Goal: Information Seeking & Learning: Learn about a topic

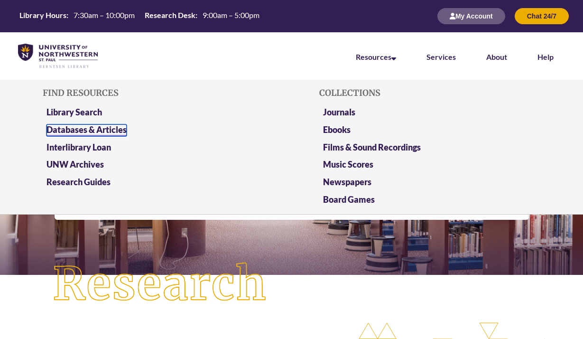
click at [105, 129] on link "Databases & Articles" at bounding box center [86, 130] width 80 height 12
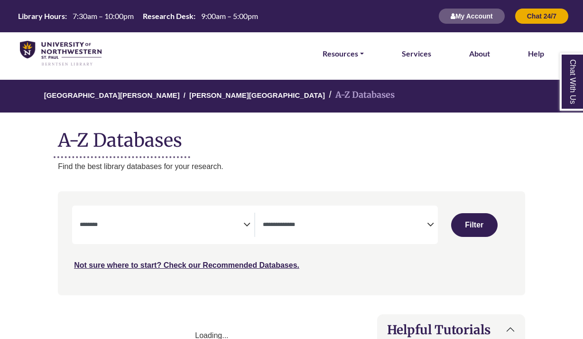
select select "Database Subject Filter"
select select "Database Types Filter"
select select "Database Subject Filter"
select select "Database Types Filter"
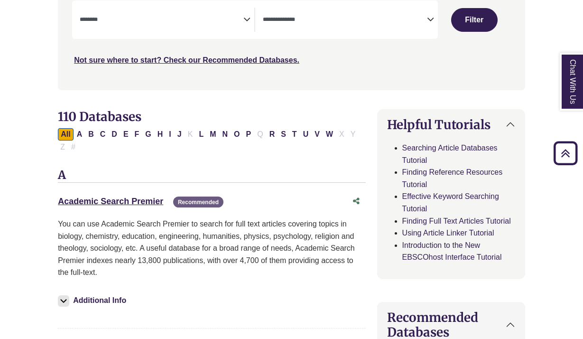
scroll to position [199, 0]
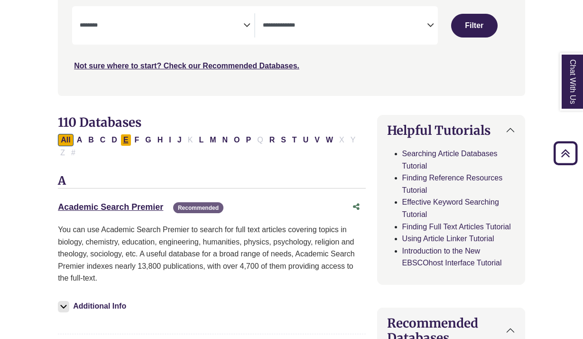
click at [127, 141] on button "E" at bounding box center [126, 140] width 11 height 12
select select "Database Subject Filter"
select select "Database Types Filter"
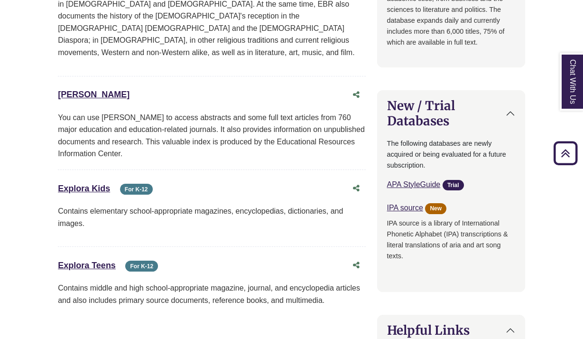
scroll to position [774, 0]
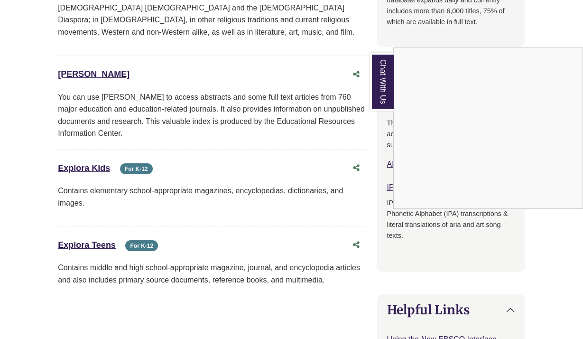
click at [238, 119] on div "Chat With Us" at bounding box center [291, 169] width 583 height 339
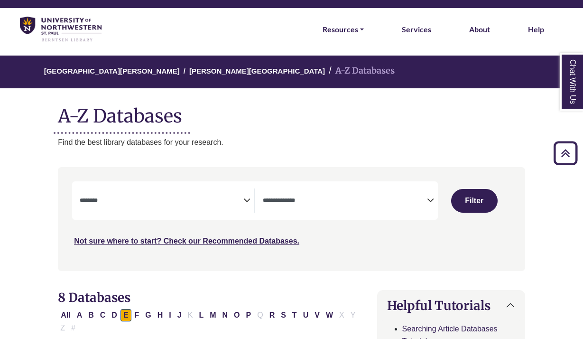
scroll to position [0, 0]
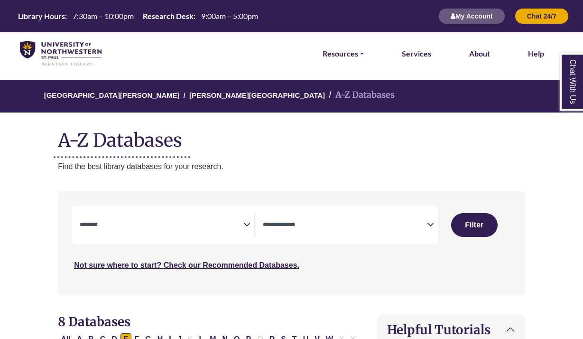
click at [98, 139] on h1 "A-Z Databases" at bounding box center [291, 136] width 467 height 29
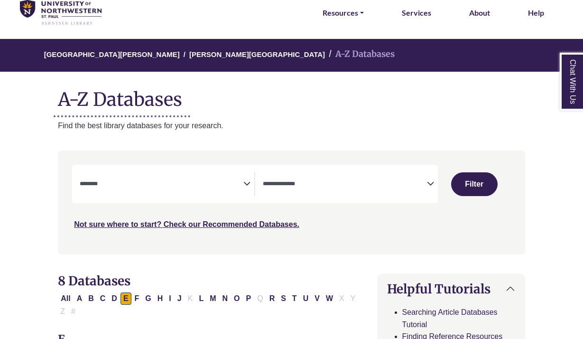
scroll to position [58, 0]
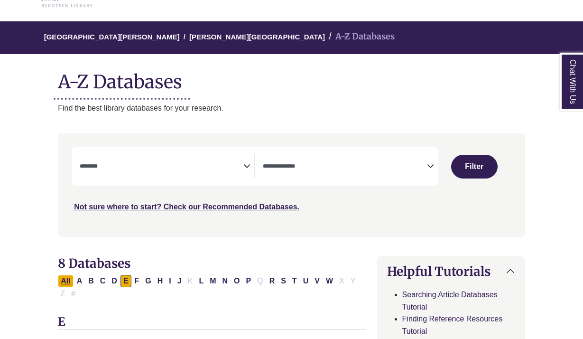
click at [63, 279] on button "All" at bounding box center [65, 281] width 15 height 12
select select "Database Subject Filter"
select select "Database Types Filter"
click at [212, 204] on link "Not sure where to start? Check our Recommended Databases." at bounding box center [186, 207] width 225 height 8
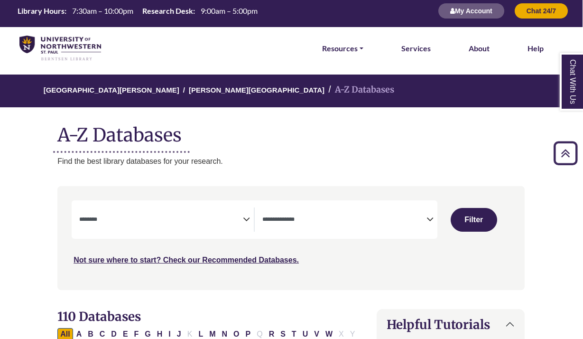
scroll to position [0, 0]
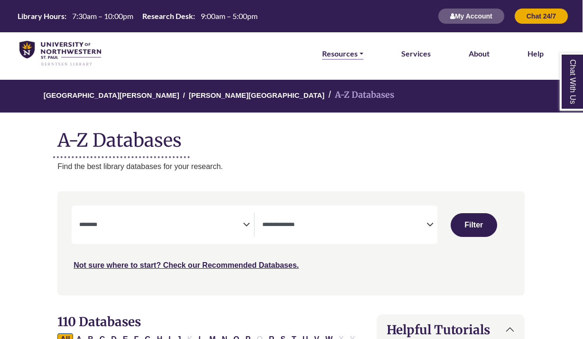
click at [345, 55] on link "Resources" at bounding box center [342, 53] width 41 height 12
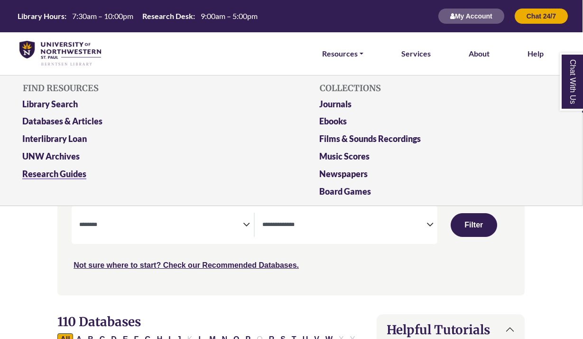
click at [72, 174] on link "Research Guides" at bounding box center [142, 176] width 255 height 18
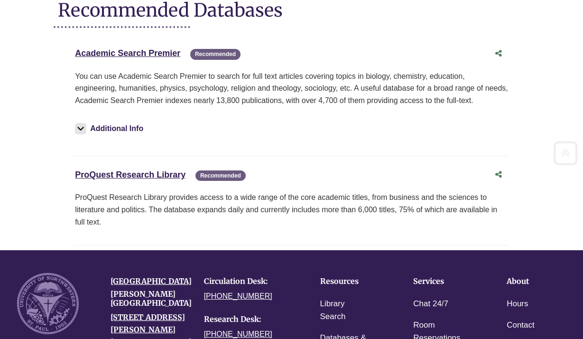
scroll to position [130, 0]
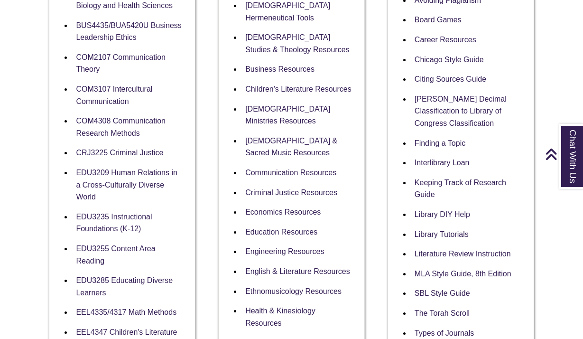
scroll to position [325, 0]
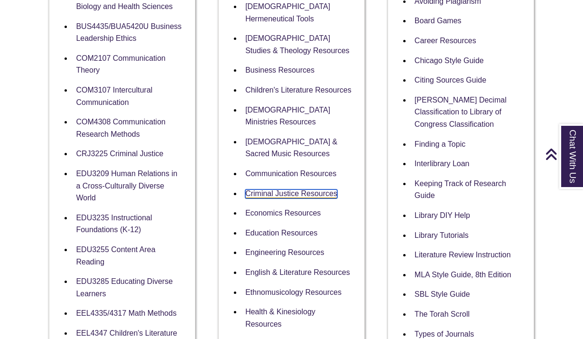
click at [274, 189] on link "Criminal Justice Resources" at bounding box center [291, 193] width 92 height 9
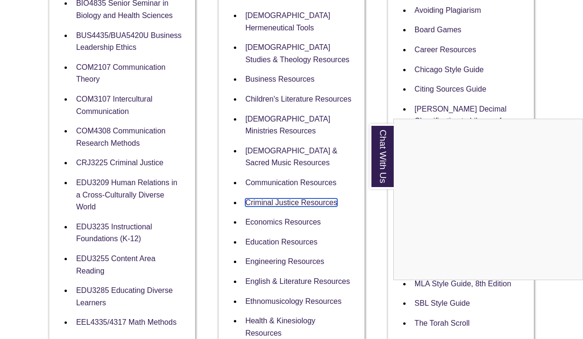
scroll to position [317, 0]
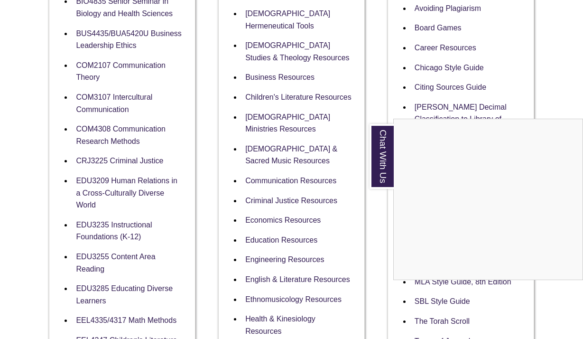
click at [284, 271] on div "Chat With Us" at bounding box center [291, 169] width 583 height 339
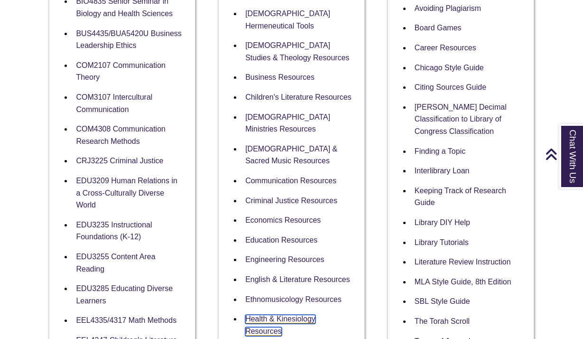
click at [284, 315] on link "Health & Kinesiology Resources" at bounding box center [280, 325] width 70 height 21
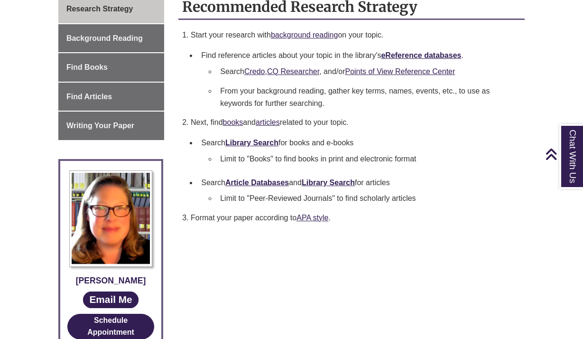
scroll to position [275, 0]
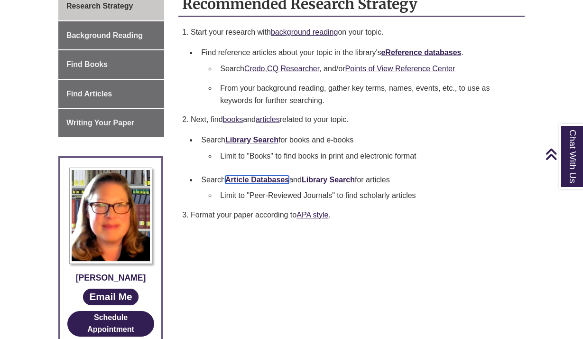
click at [267, 180] on link "Article Databases" at bounding box center [257, 180] width 64 height 8
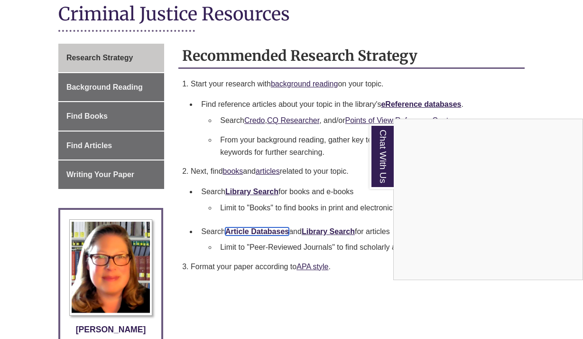
scroll to position [221, 0]
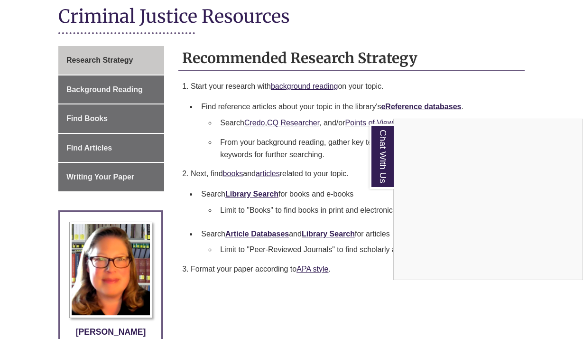
click at [326, 156] on div "Chat With Us" at bounding box center [291, 169] width 583 height 339
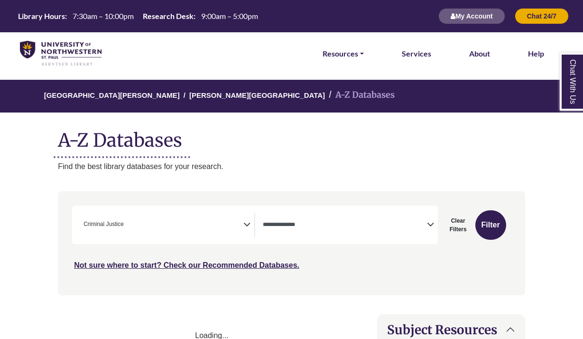
select select "Database Types Filter"
